Goal: Find specific page/section: Find specific page/section

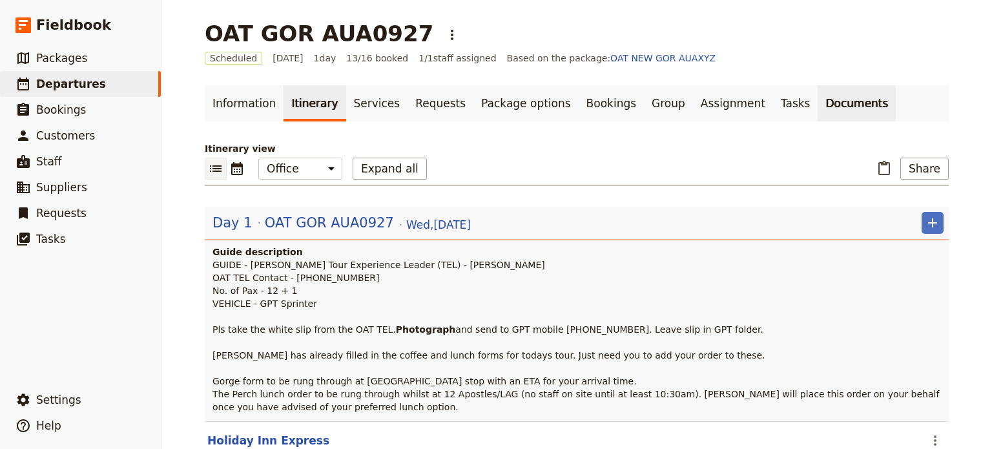
click at [818, 109] on link "Documents" at bounding box center [857, 103] width 78 height 36
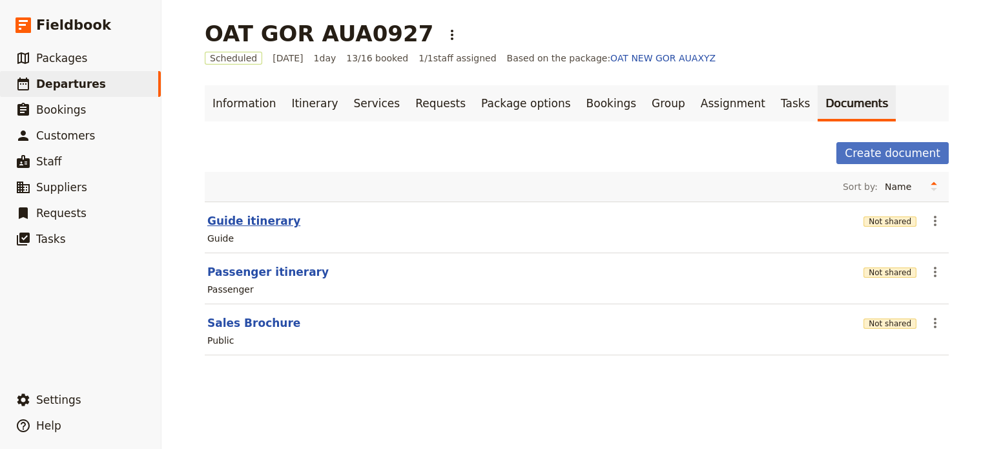
click at [241, 216] on button "Guide itinerary" at bounding box center [253, 221] width 93 height 16
select select "STAFF"
select select "RUN_SHEET"
select select "DEFAULT"
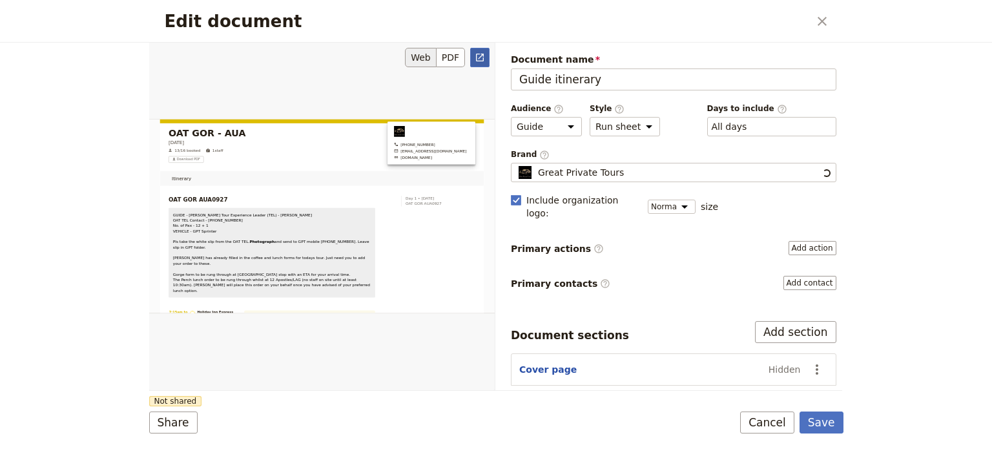
click at [480, 50] on link "​" at bounding box center [479, 57] width 19 height 19
click at [759, 426] on button "Cancel" at bounding box center [767, 422] width 54 height 22
